Goal: Browse casually: Explore the website without a specific task or goal

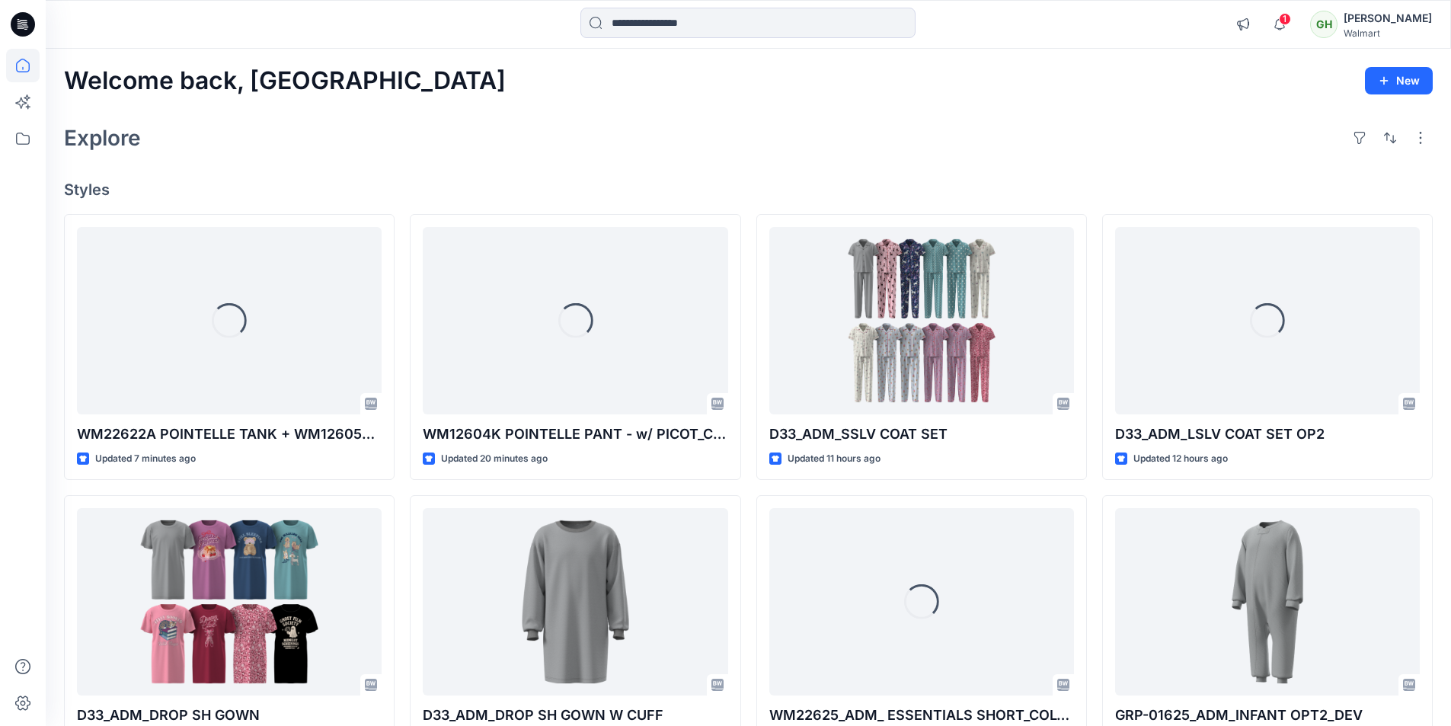
click at [975, 154] on div "Explore" at bounding box center [748, 138] width 1369 height 37
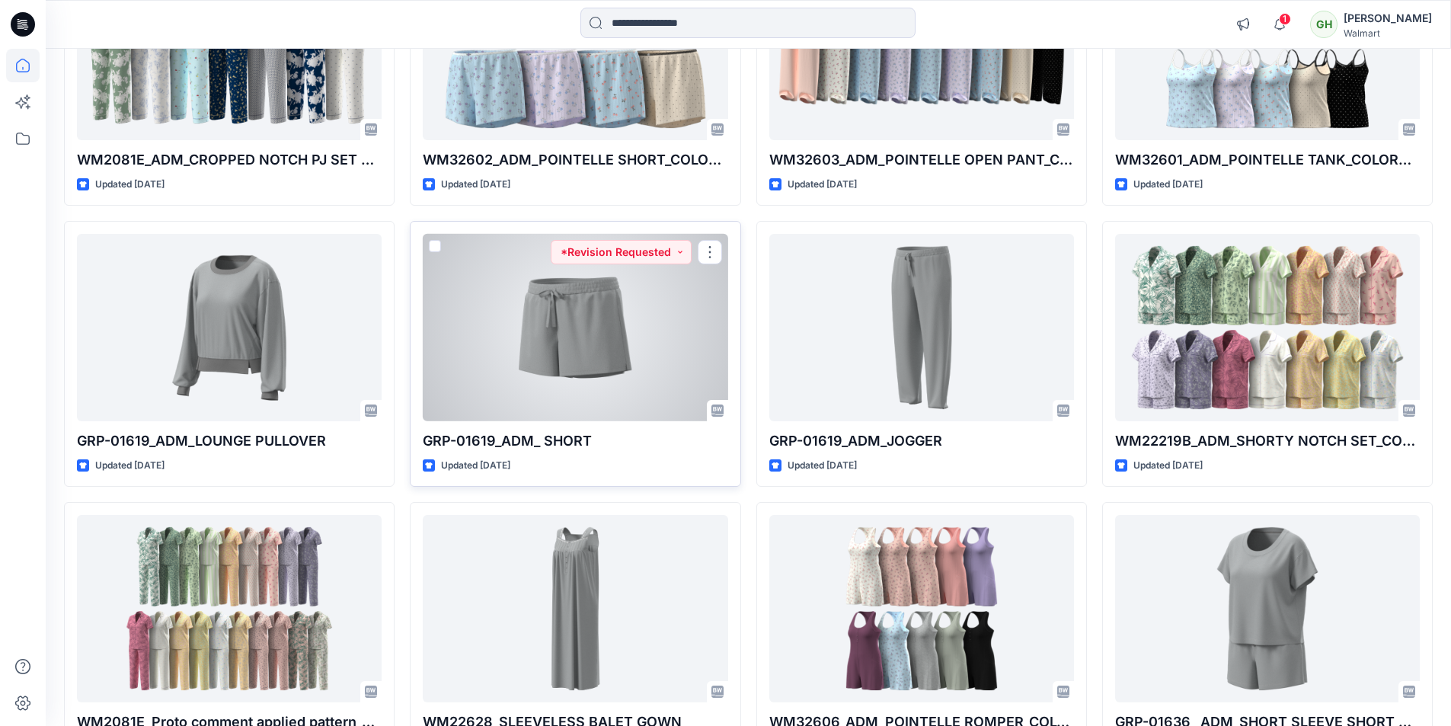
scroll to position [1386, 0]
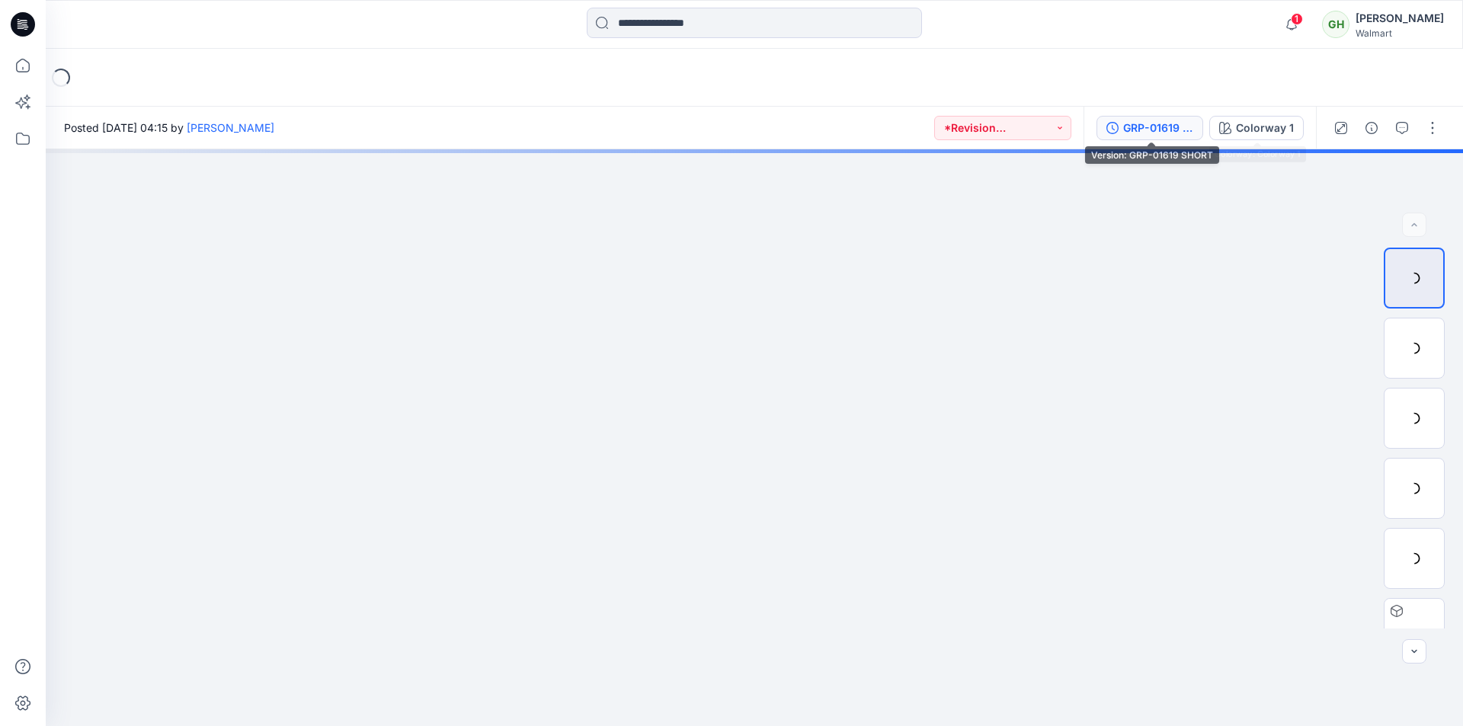
click at [1125, 132] on div "GRP-01619 SHORT" at bounding box center [1158, 128] width 70 height 17
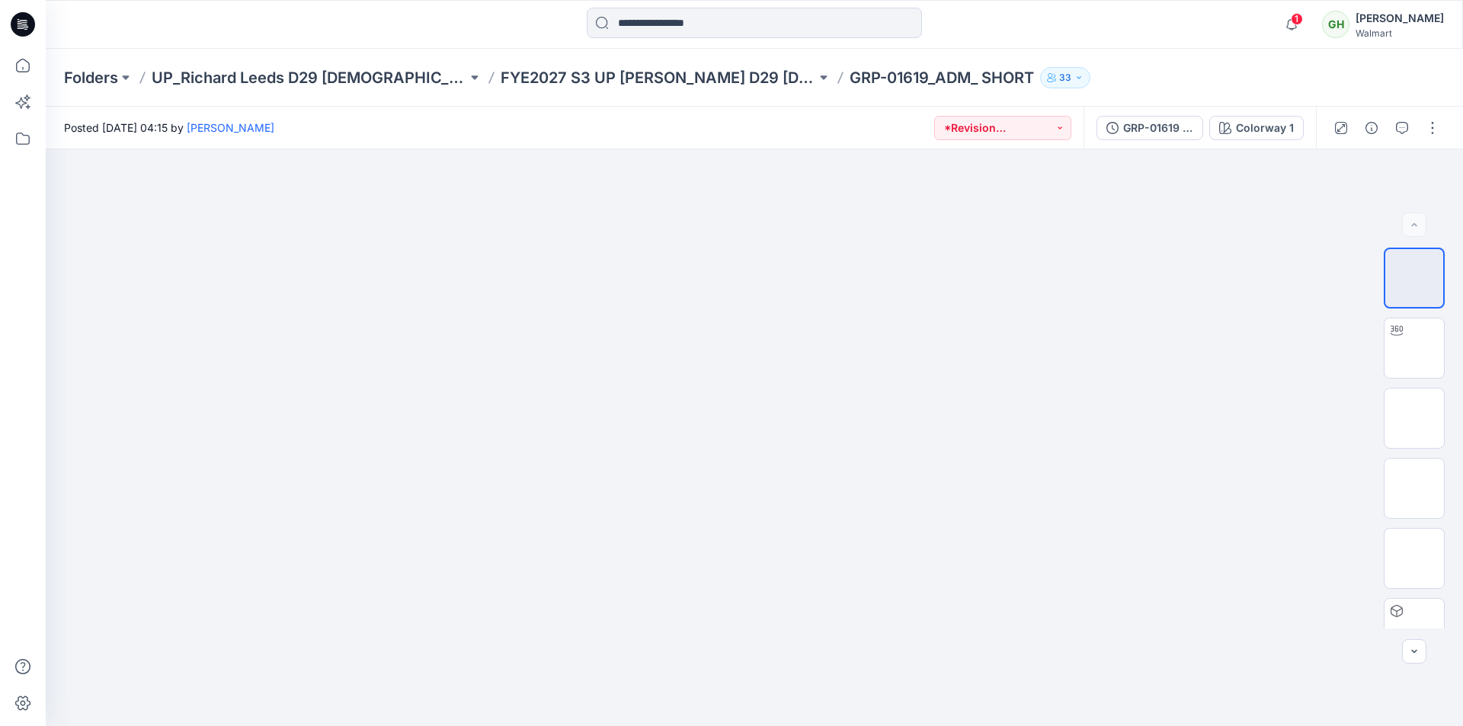
click at [27, 25] on icon at bounding box center [25, 24] width 6 height 1
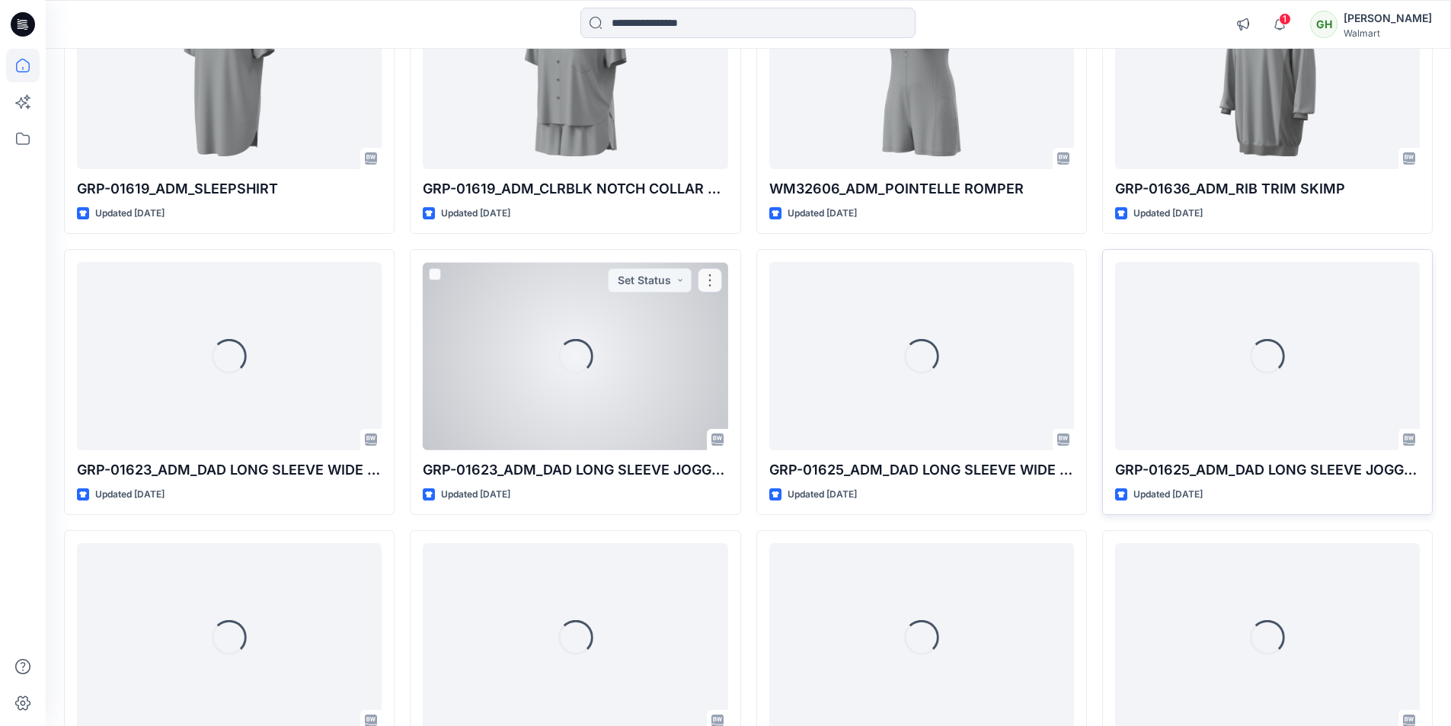
scroll to position [2457, 0]
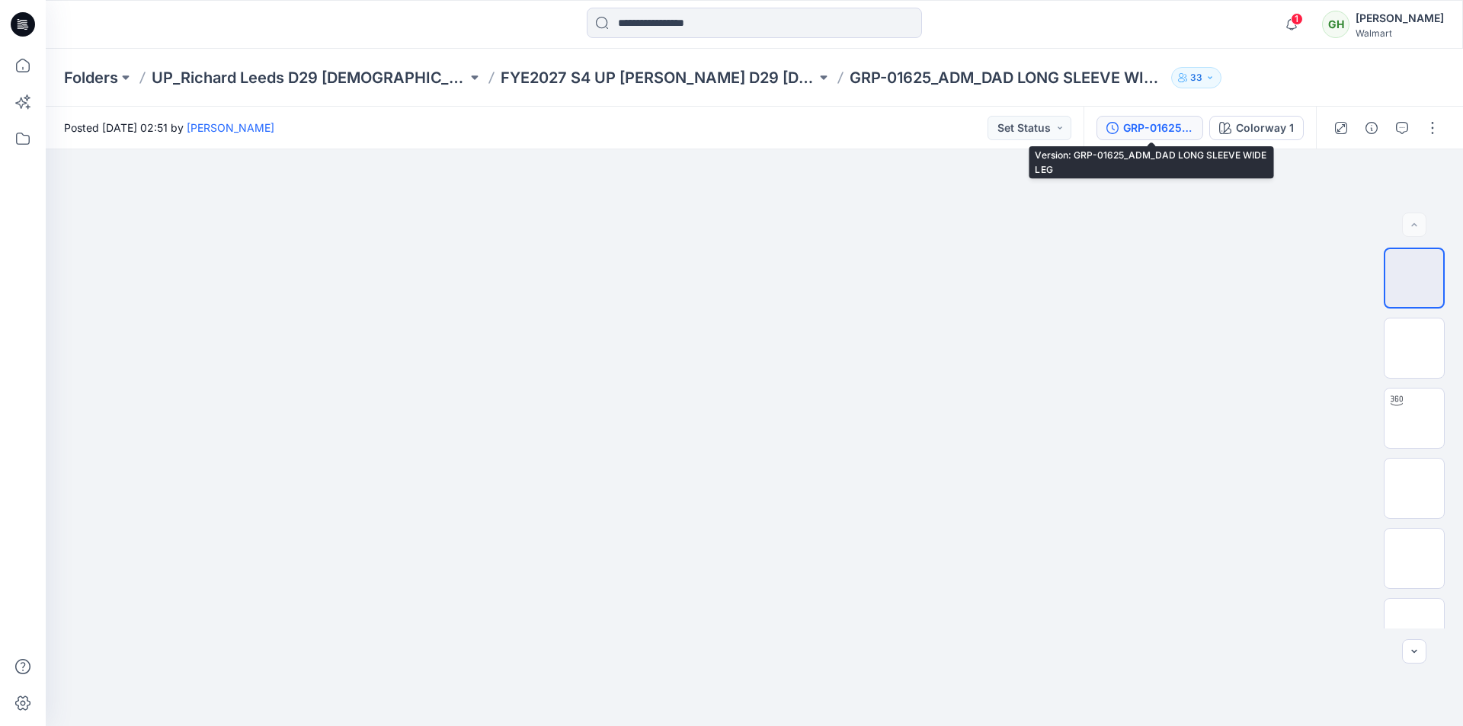
click at [1184, 131] on div "GRP-01625_ADM_DAD LONG SLEEVE WIDE LEG" at bounding box center [1158, 128] width 70 height 17
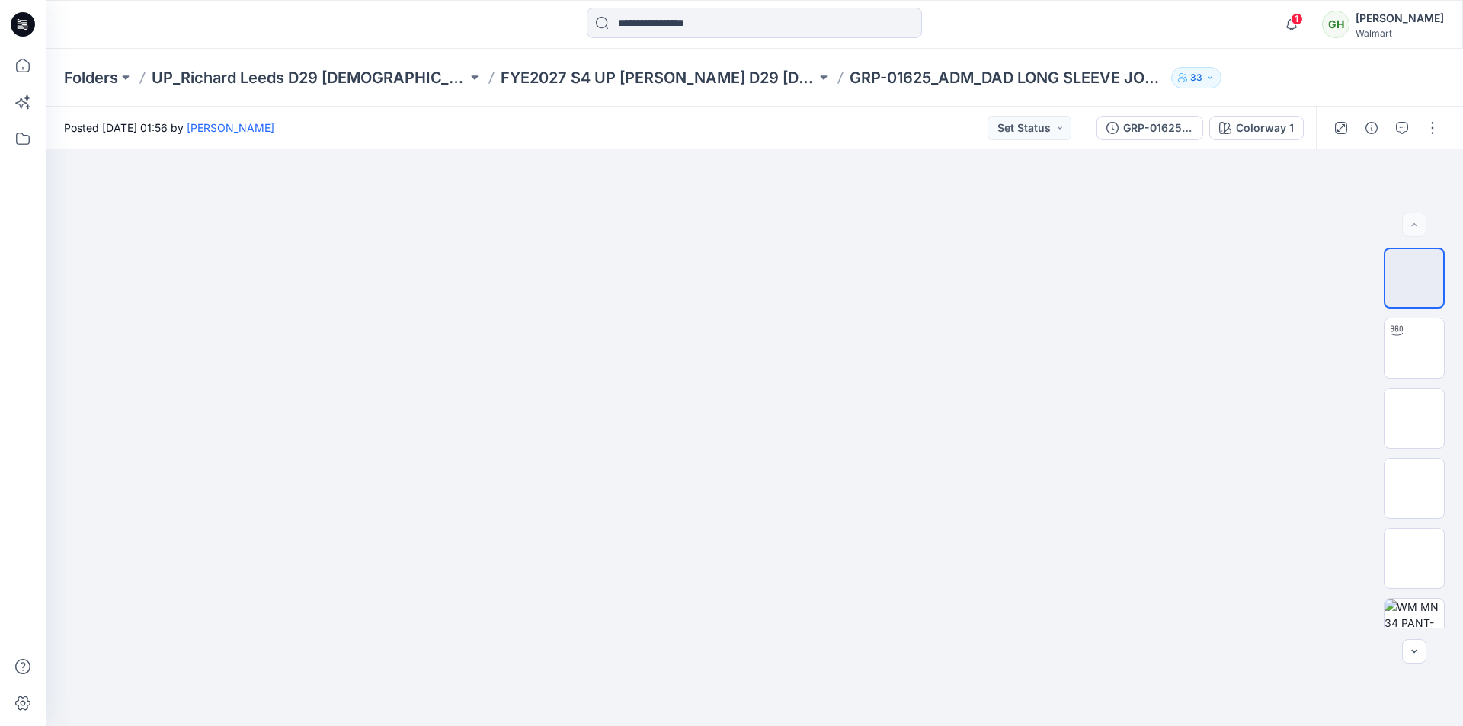
click at [291, 37] on div at bounding box center [223, 25] width 354 height 34
